Goal: Transaction & Acquisition: Purchase product/service

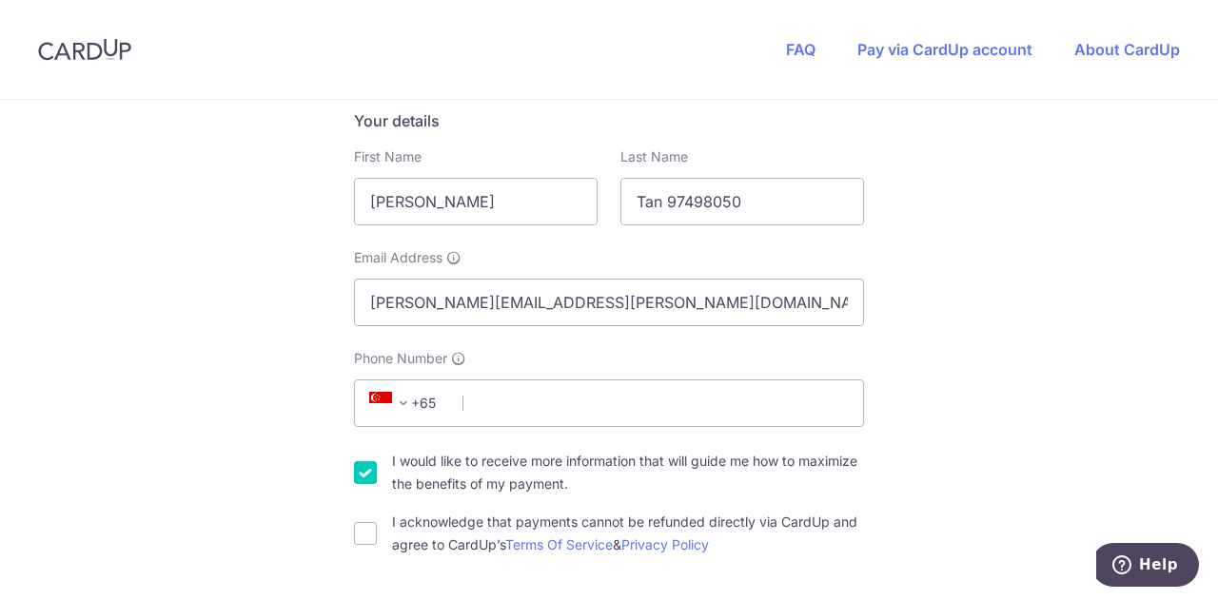
scroll to position [321, 0]
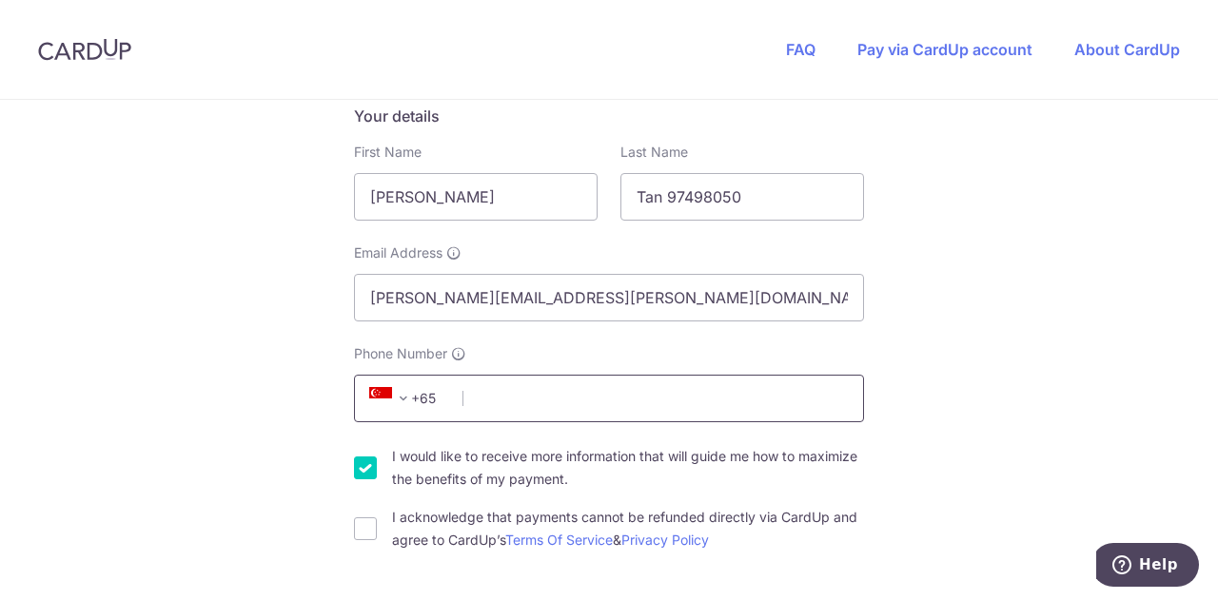
click at [609, 403] on input "Phone Number" at bounding box center [609, 399] width 510 height 48
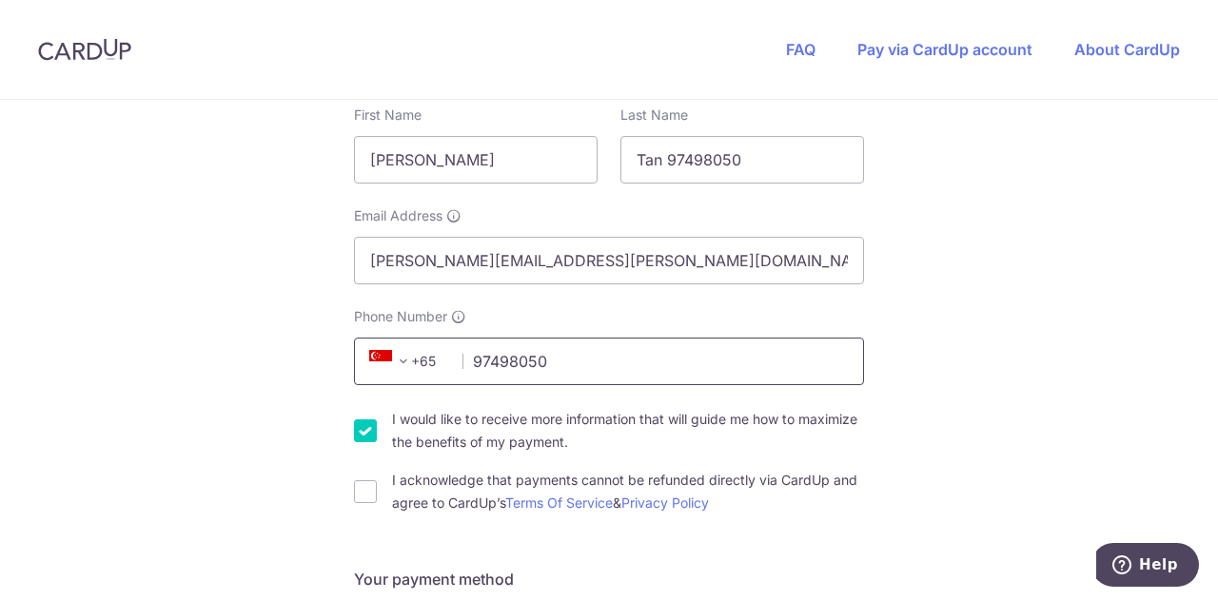
type input "97498050"
click at [354, 434] on input "I would like to receive more information that will guide me how to maximize the…" at bounding box center [365, 431] width 23 height 23
checkbox input "false"
click at [362, 488] on input "I acknowledge that payments cannot be refunded directly via CardUp and agree to…" at bounding box center [365, 492] width 23 height 23
checkbox input "true"
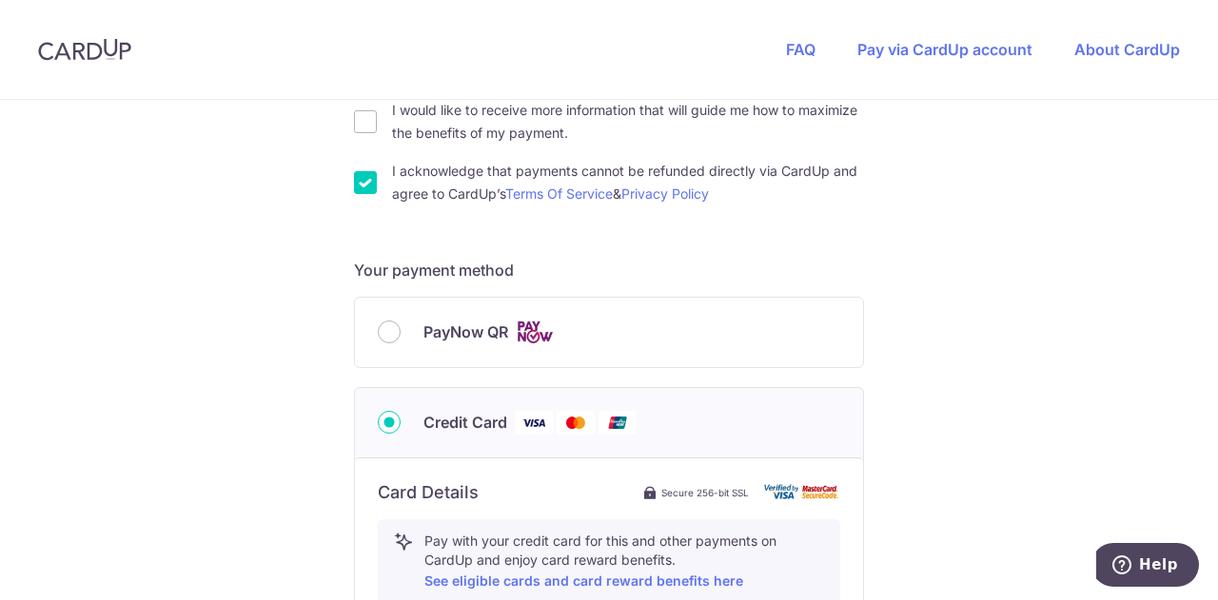
scroll to position [668, 0]
click at [449, 350] on div "PayNow QR" at bounding box center [609, 331] width 508 height 69
click at [383, 326] on input "PayNow QR" at bounding box center [389, 331] width 23 height 23
radio input "true"
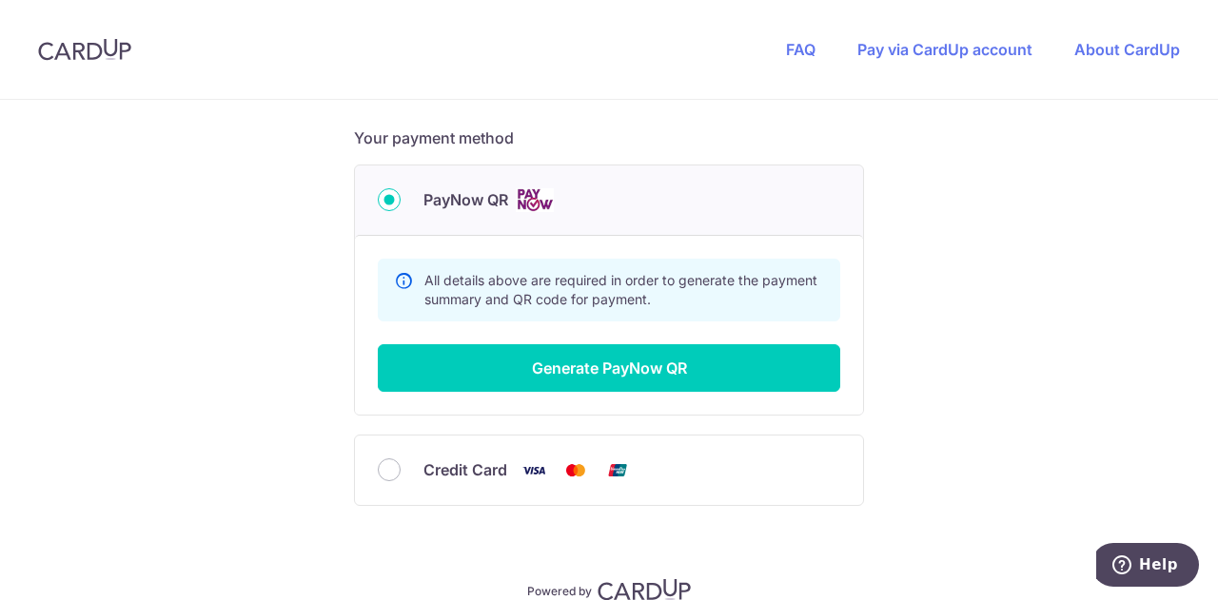
scroll to position [805, 0]
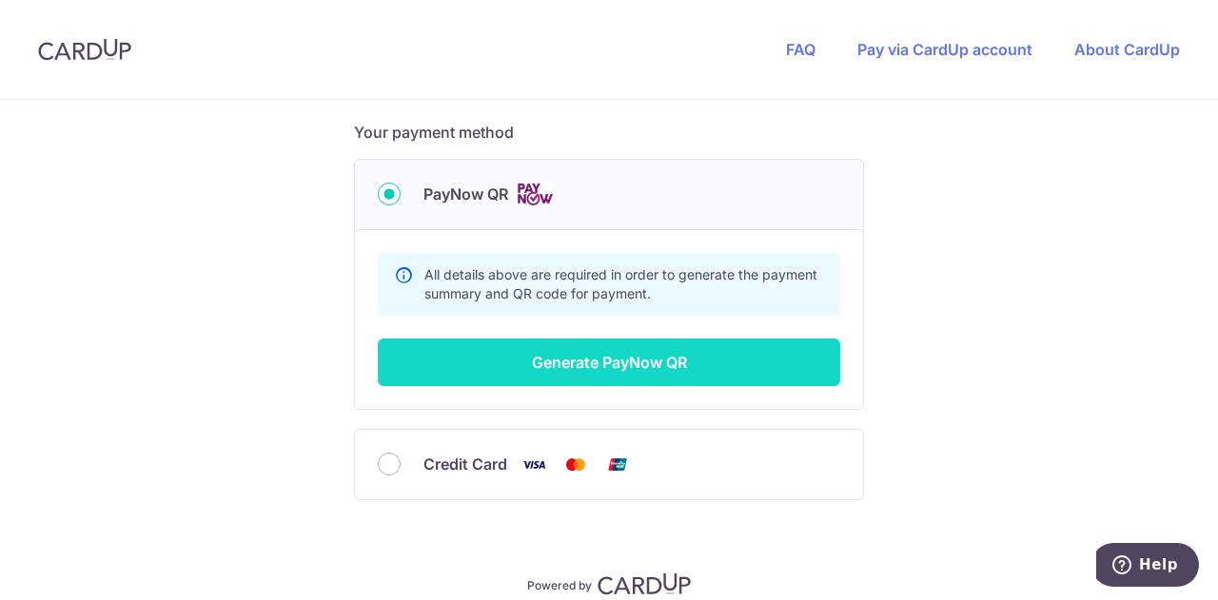
click at [508, 378] on button "Generate PayNow QR" at bounding box center [609, 363] width 462 height 48
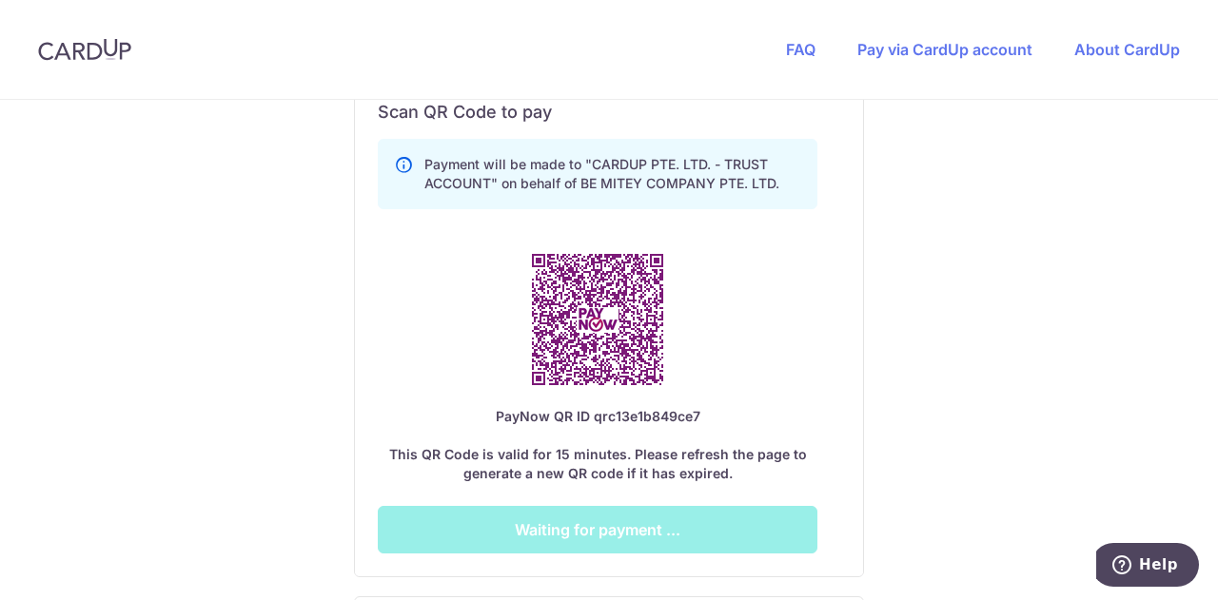
scroll to position [1066, 0]
